Goal: Browse casually

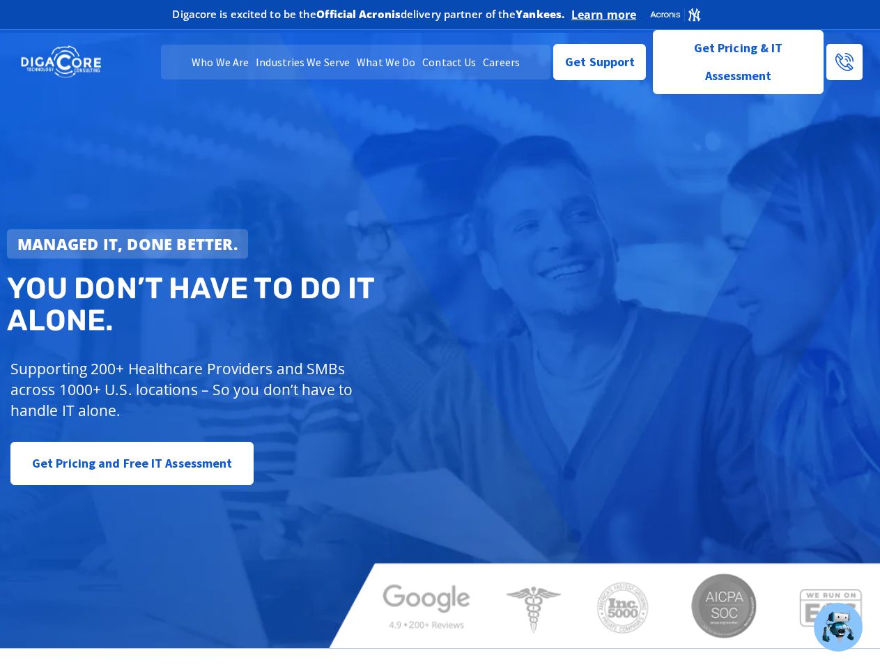
click at [128, 244] on strong "Managed IT, done better." at bounding box center [127, 243] width 220 height 21
